Goal: Manage account settings

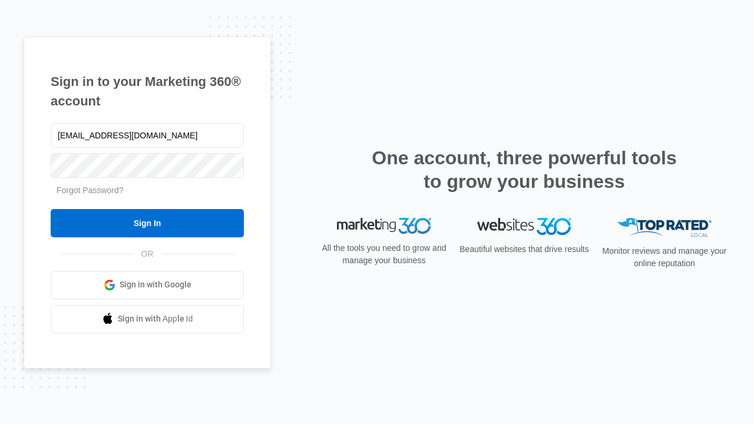
type input "[EMAIL_ADDRESS][DOMAIN_NAME]"
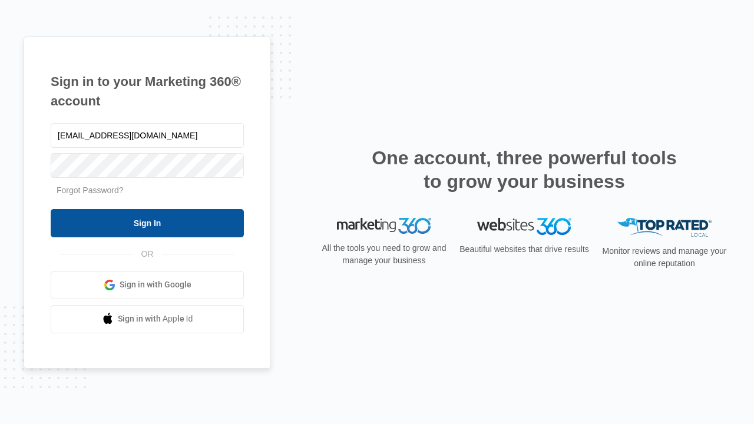
click at [147, 223] on input "Sign In" at bounding box center [147, 223] width 193 height 28
